Goal: Task Accomplishment & Management: Complete application form

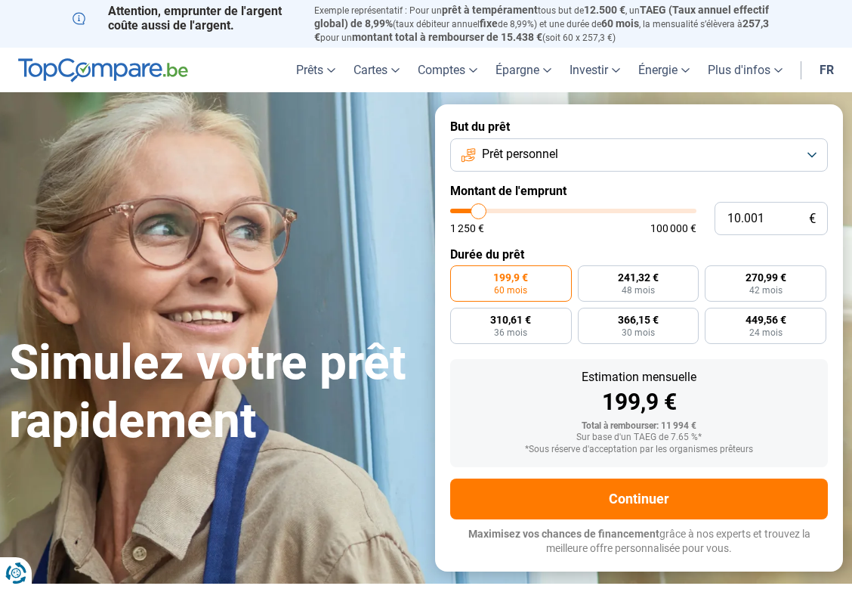
type input "9.000"
type input "9000"
type input "10.250"
type input "10250"
type input "11.250"
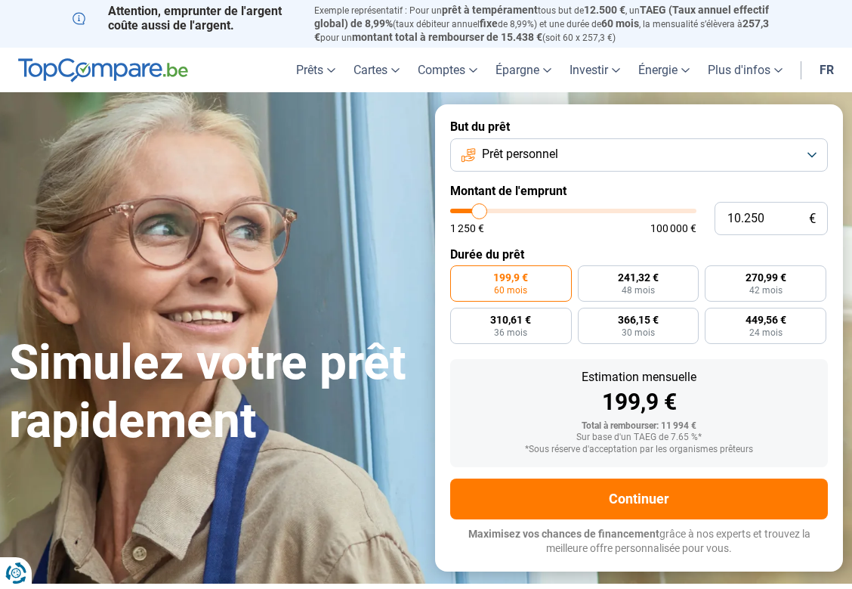
type input "11250"
type input "13.500"
type input "13500"
type input "14.500"
type input "14500"
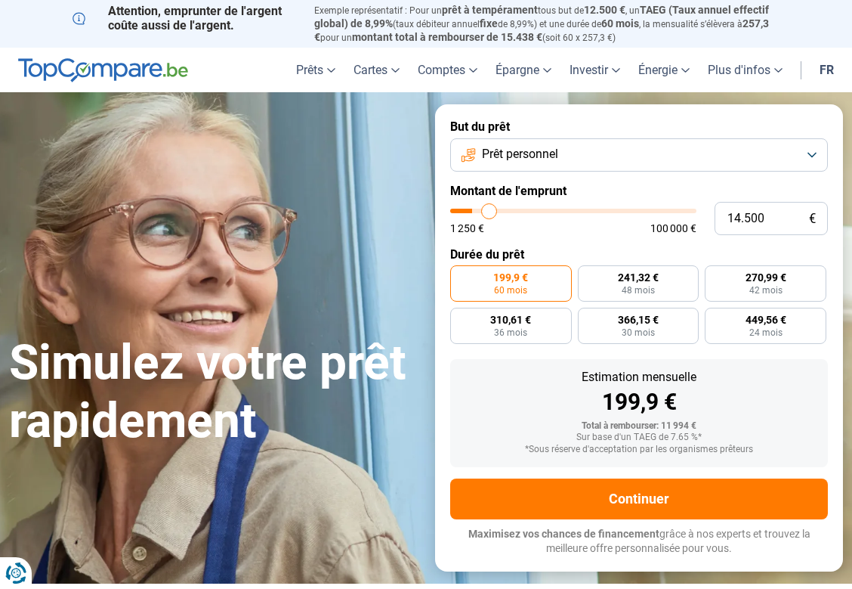
type input "14.750"
type input "14750"
type input "15.500"
type input "15500"
type input "16.250"
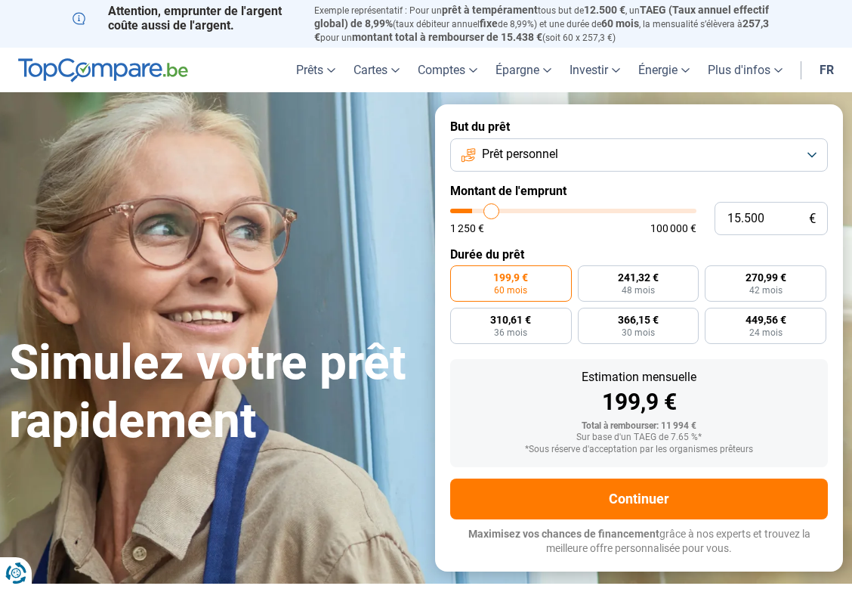
type input "16250"
type input "16.500"
type input "16500"
type input "16.750"
type input "16750"
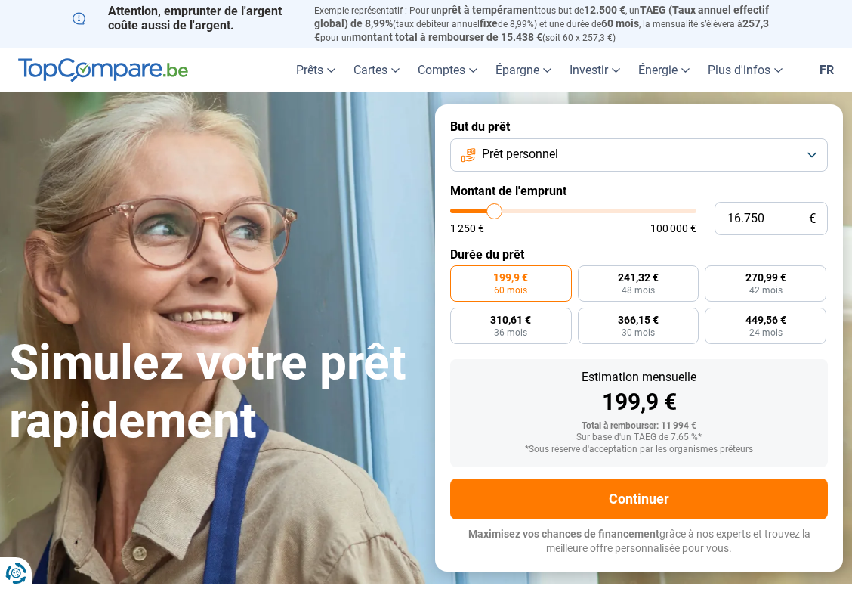
type input "17.000"
type input "17000"
type input "16.750"
type input "16750"
type input "16.500"
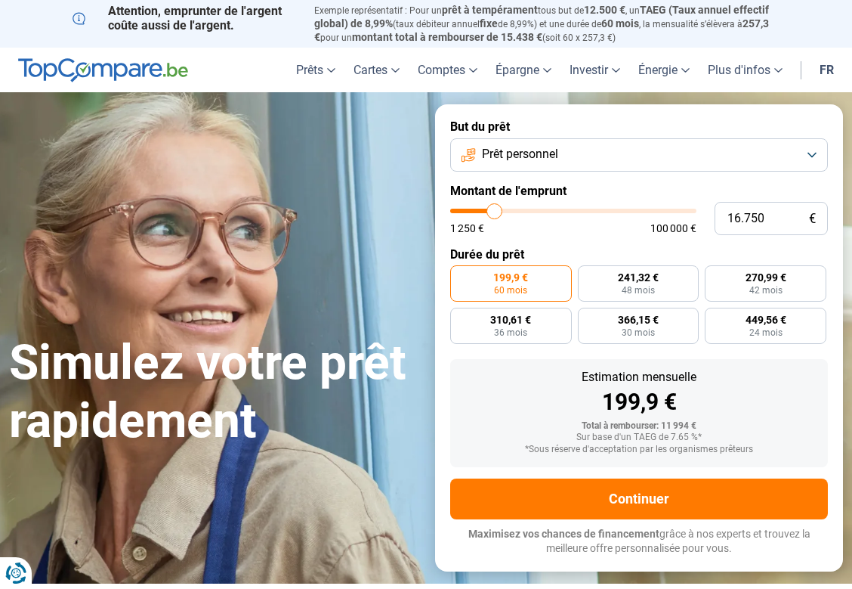
type input "16500"
type input "16.250"
type input "16250"
type input "15.500"
type input "15500"
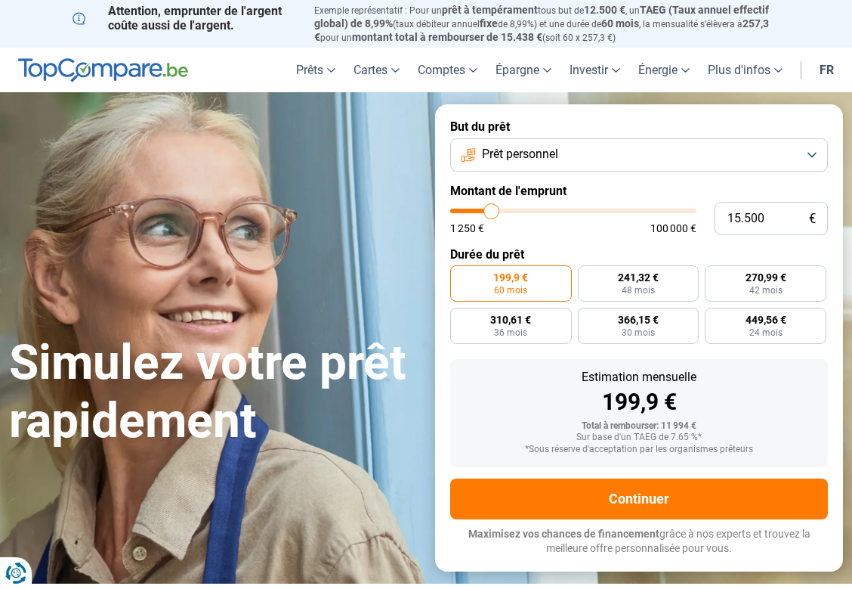
type input "15.250"
type input "15250"
type input "14.250"
type input "14250"
type input "13.750"
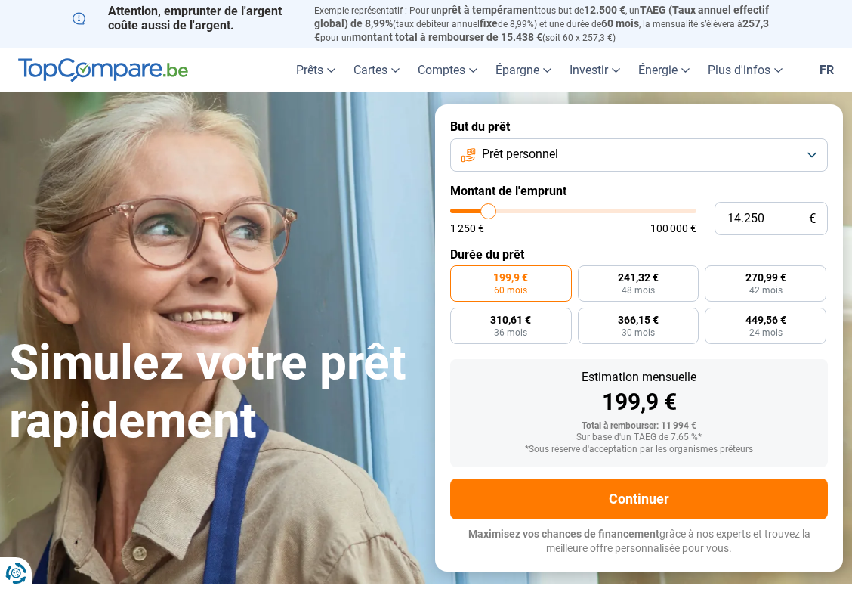
type input "13750"
type input "13.500"
type input "13500"
type input "13.250"
type input "13250"
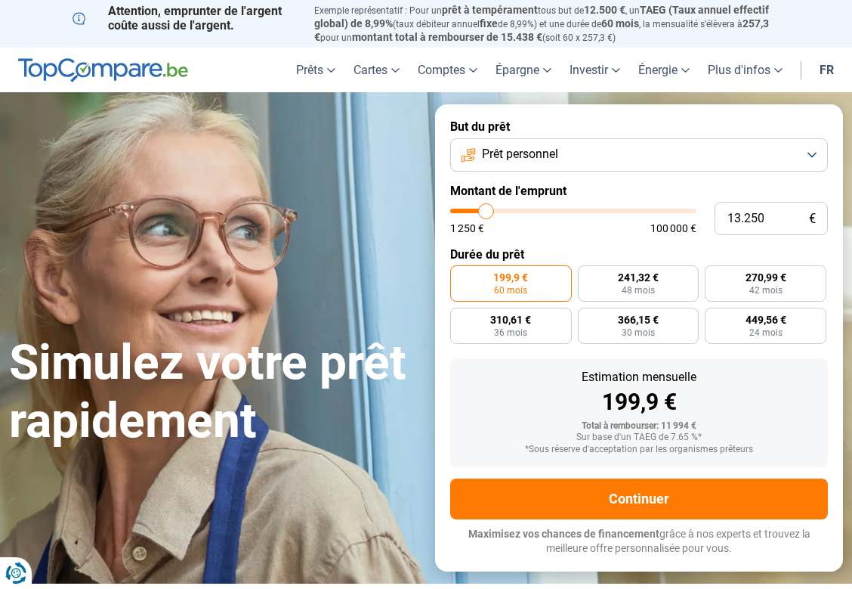
type input "13.000"
type input "13000"
type input "12.750"
type input "12750"
type input "12.500"
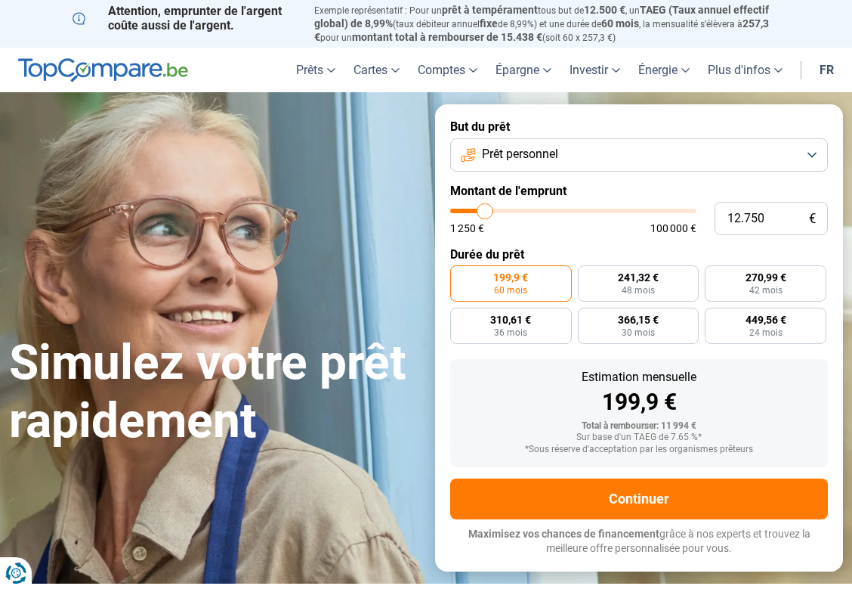
type input "12500"
type input "12.250"
type input "12250"
type input "11.750"
type input "11750"
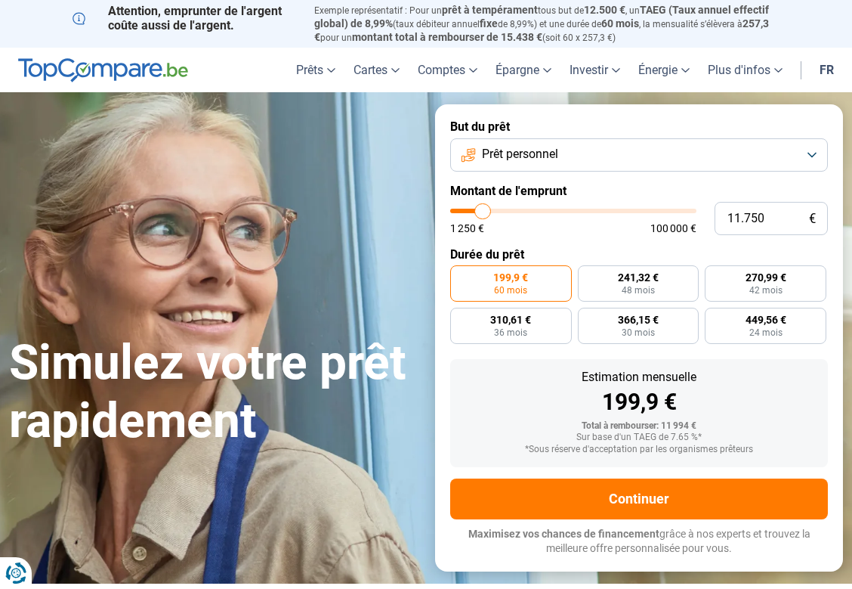
type input "11.250"
type input "11250"
type input "10.750"
type input "10750"
type input "10.000"
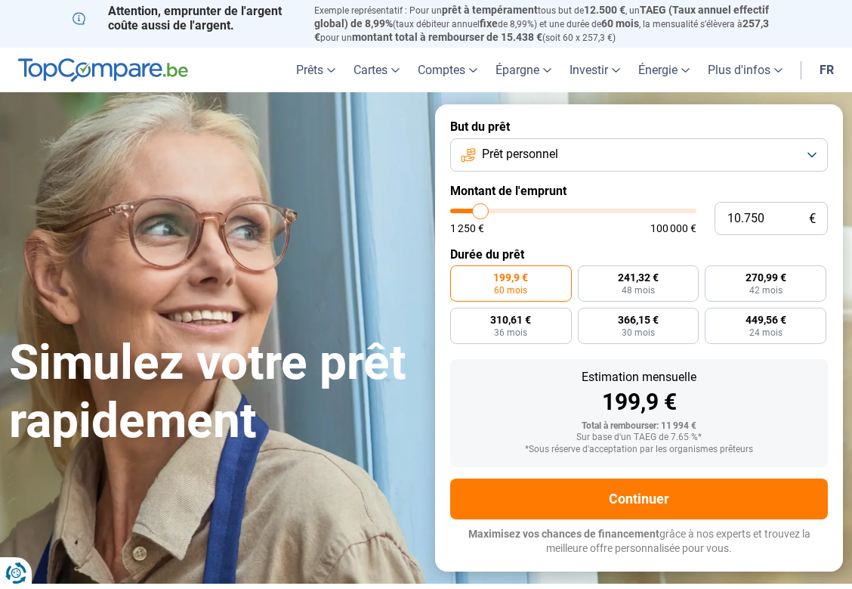
type input "10000"
type input "9.750"
type input "9750"
type input "9.500"
type input "9500"
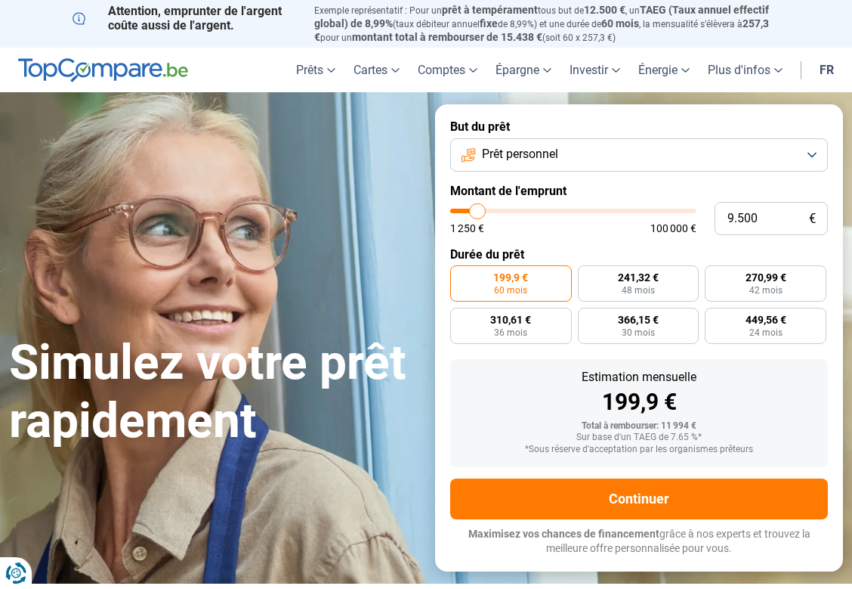
type input "9.750"
type input "9750"
type input "10.250"
type input "10250"
type input "10.500"
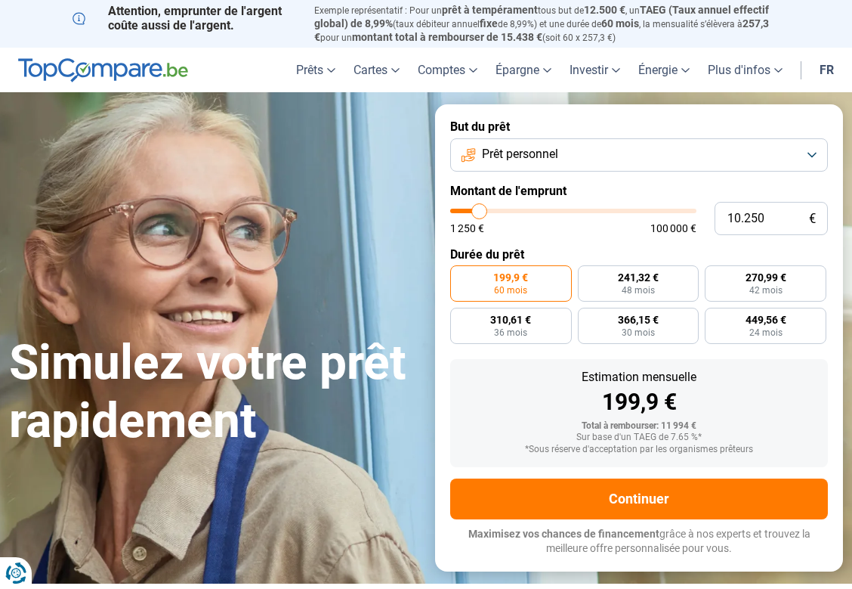
type input "10500"
type input "10.750"
type input "10750"
type input "11.000"
type input "11000"
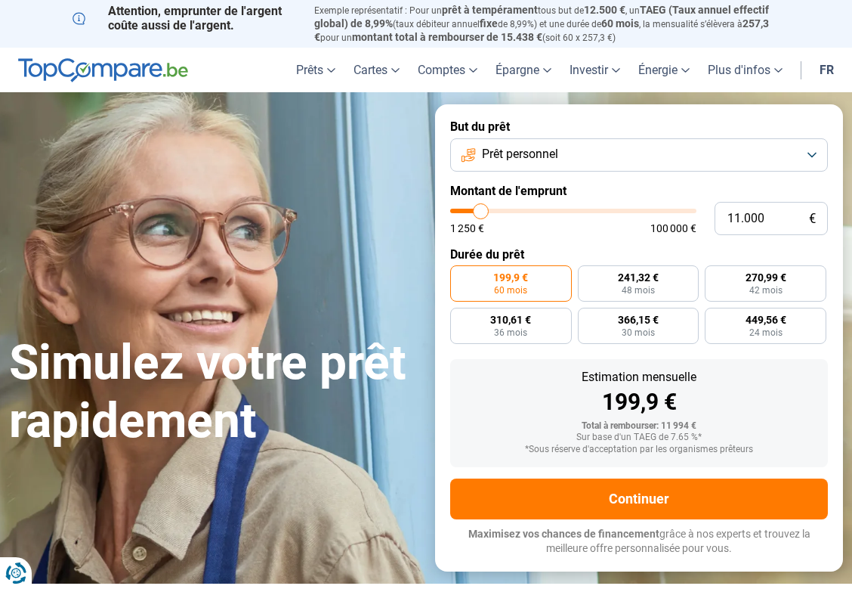
type input "10.750"
type input "10750"
type input "10.500"
type input "10500"
type input "10.250"
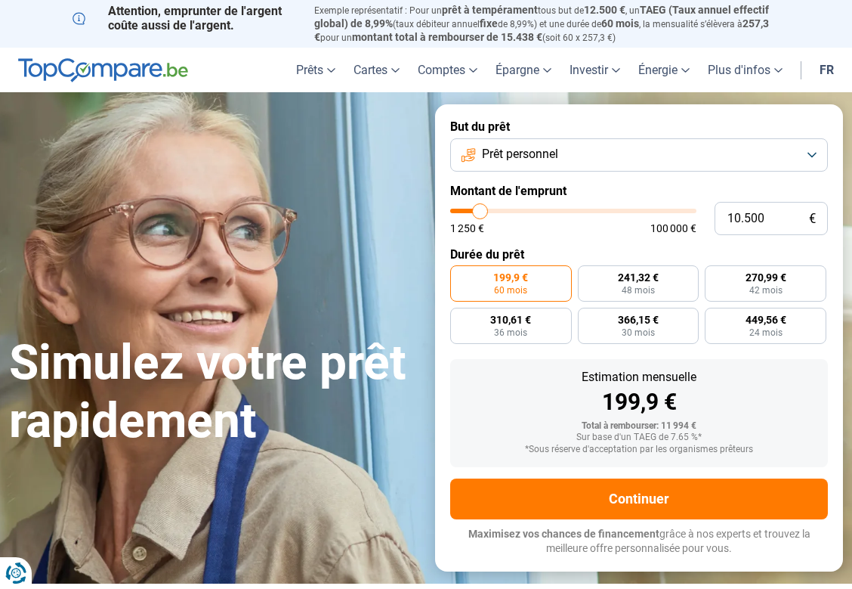
type input "10250"
type input "10.000"
type input "10000"
click at [479, 213] on input "range" at bounding box center [573, 211] width 246 height 5
radio input "true"
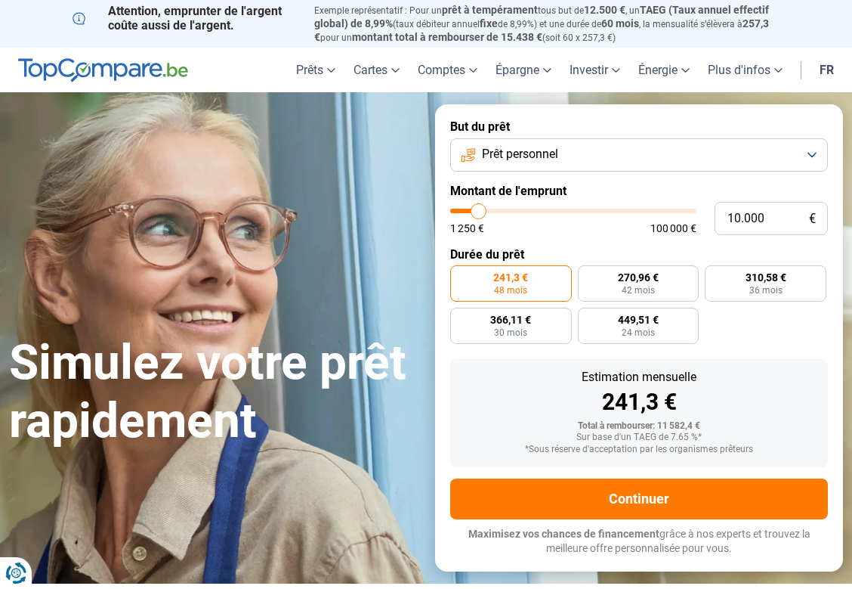
click at [518, 289] on span "48 mois" at bounding box center [510, 290] width 33 height 9
click at [460, 275] on input "241,3 € 48 mois" at bounding box center [455, 270] width 10 height 10
click at [608, 329] on label "449,51 € 24 mois" at bounding box center [639, 326] width 122 height 36
click at [588, 317] on input "449,51 € 24 mois" at bounding box center [583, 313] width 10 height 10
radio input "true"
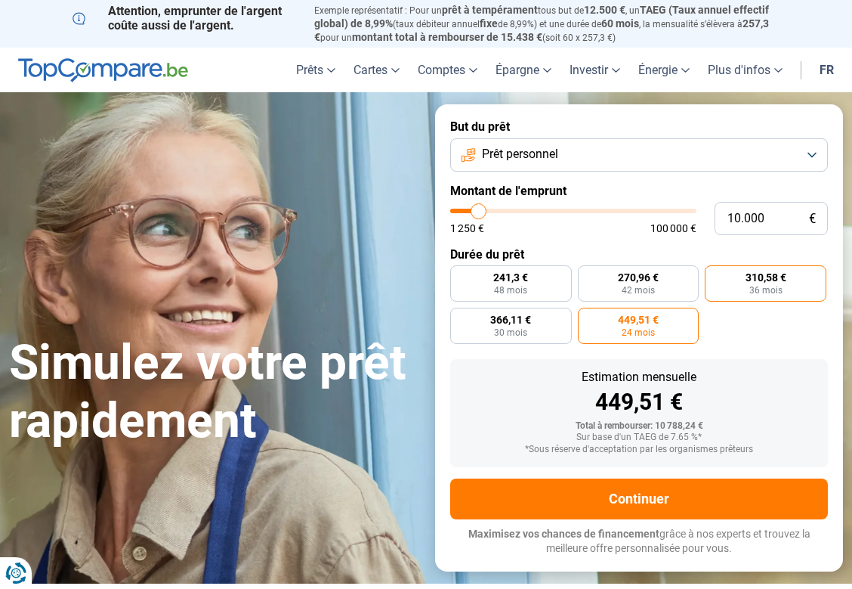
click at [752, 286] on span "36 mois" at bounding box center [766, 290] width 33 height 9
click at [715, 275] on input "310,58 € 36 mois" at bounding box center [710, 270] width 10 height 10
radio input "true"
type input "11.500"
type input "11500"
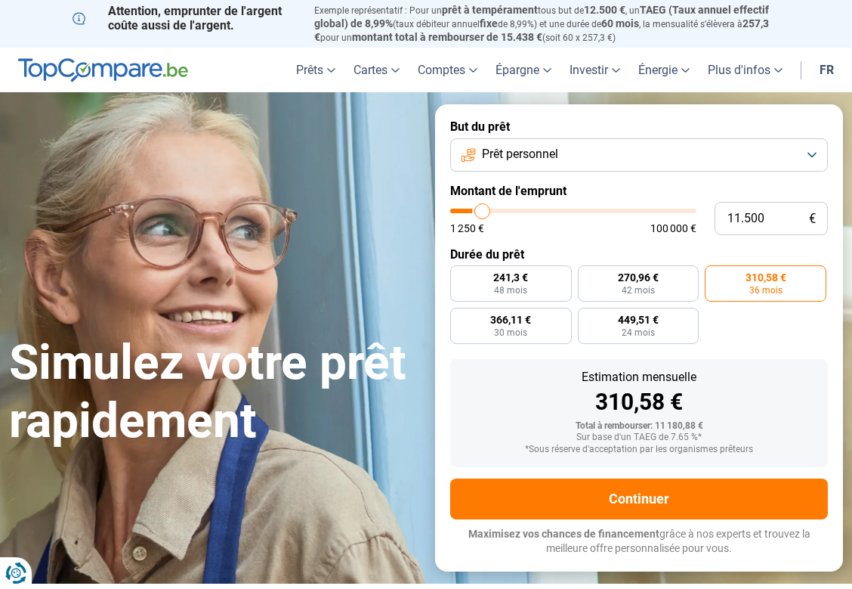
type input "11.750"
type input "11750"
type input "12.250"
type input "12250"
type input "12.500"
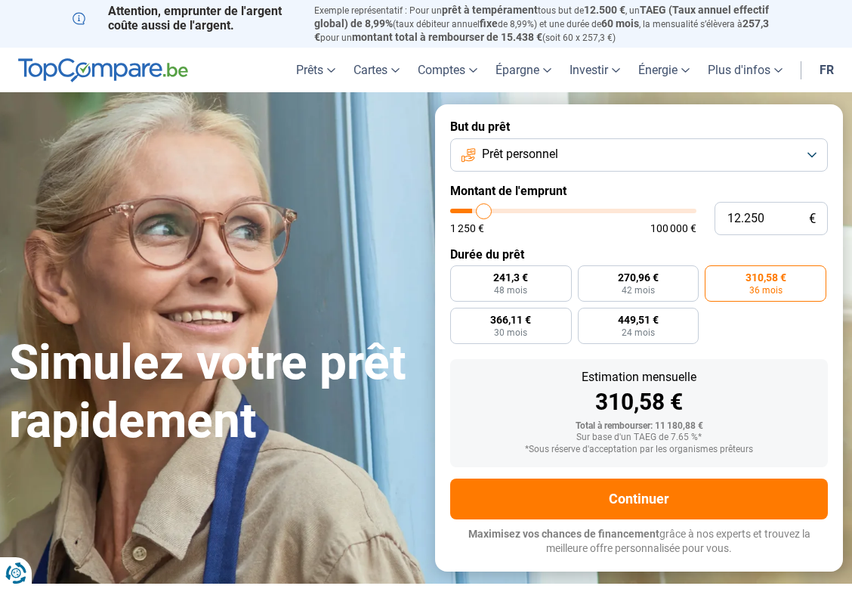
type input "12500"
type input "12.750"
type input "12750"
type input "13.250"
type input "13250"
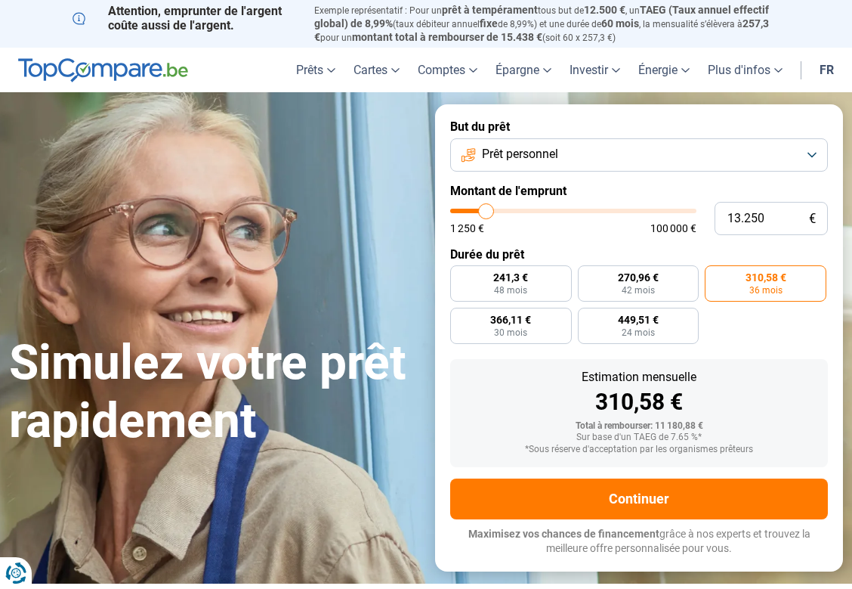
type input "13.500"
type input "13500"
type input "13.750"
type input "13750"
type input "14.250"
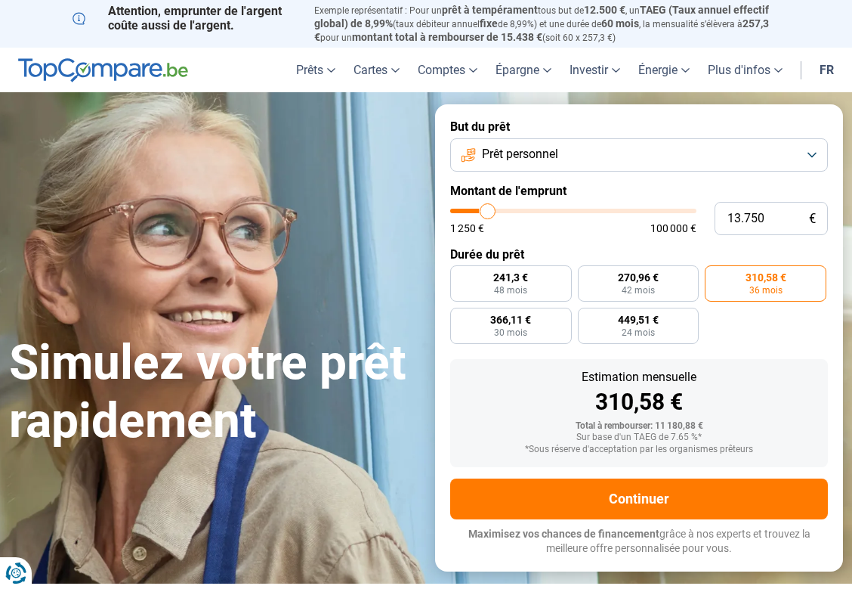
type input "14250"
type input "14.750"
type input "14750"
type input "15.000"
drag, startPoint x: 482, startPoint y: 214, endPoint x: 490, endPoint y: 212, distance: 8.4
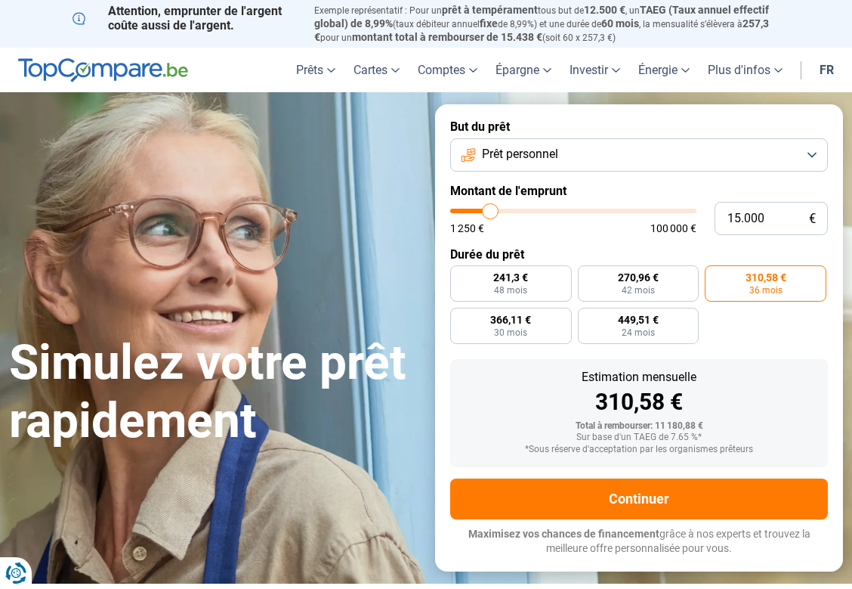
type input "15000"
click at [490, 212] on input "range" at bounding box center [573, 211] width 246 height 5
radio input "false"
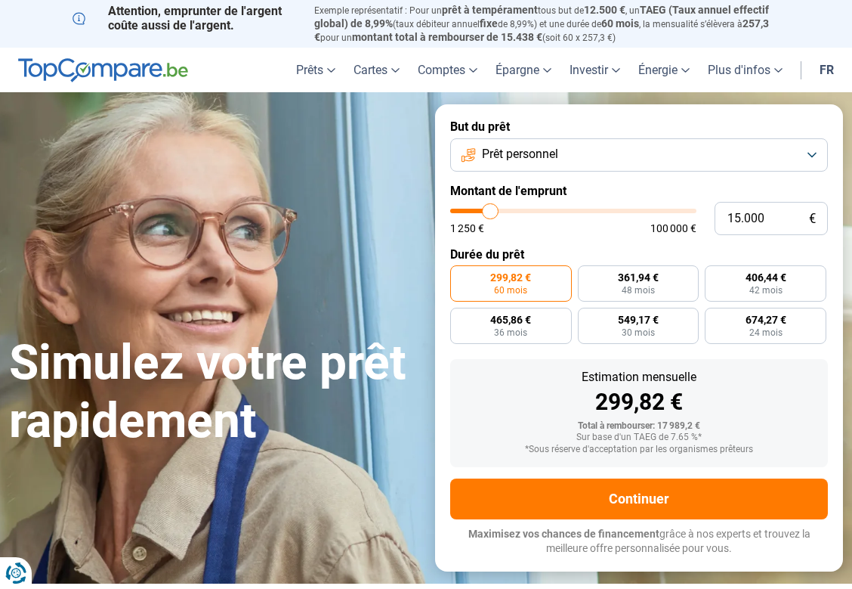
click at [513, 283] on span "299,82 €" at bounding box center [510, 277] width 41 height 11
click at [460, 275] on input "299,82 € 60 mois" at bounding box center [455, 270] width 10 height 10
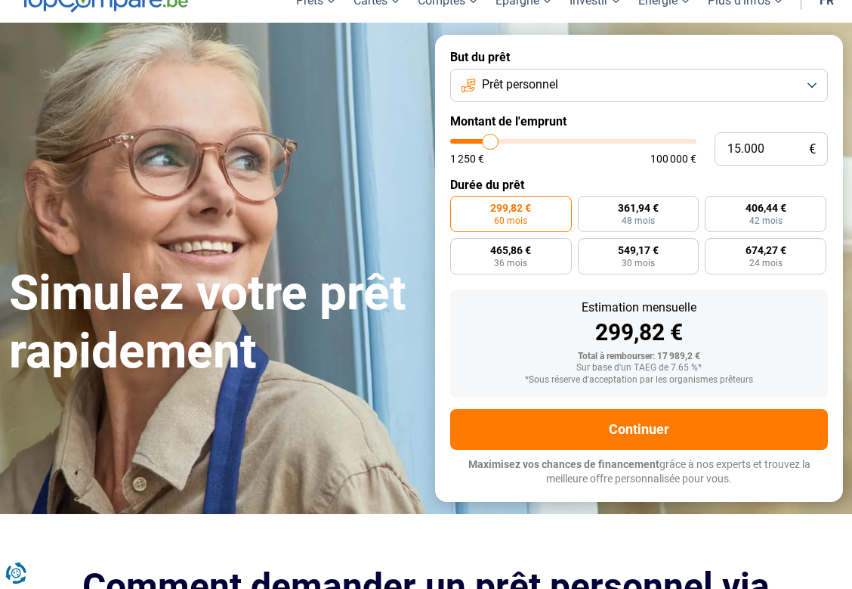
scroll to position [227, 0]
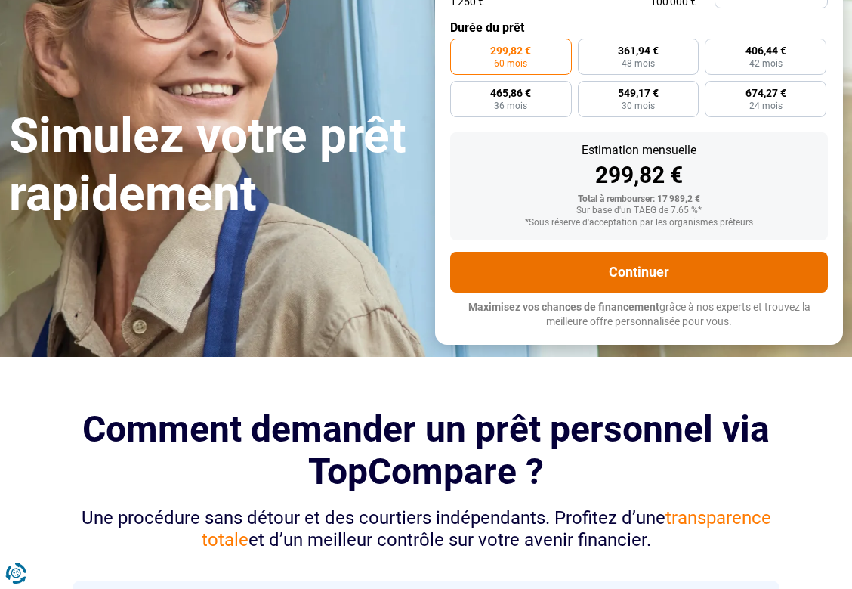
click at [617, 275] on button "Continuer" at bounding box center [639, 272] width 378 height 41
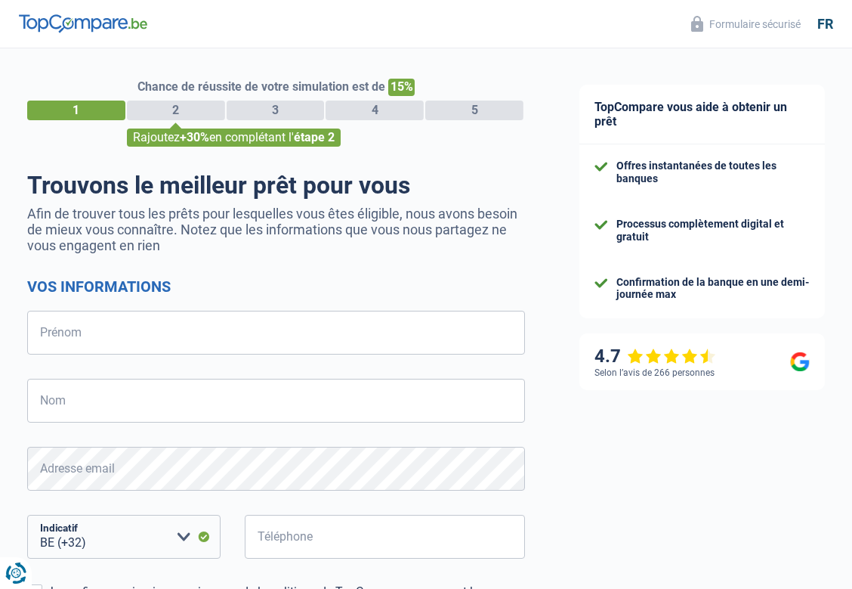
select select "32"
